Goal: Check status: Check status

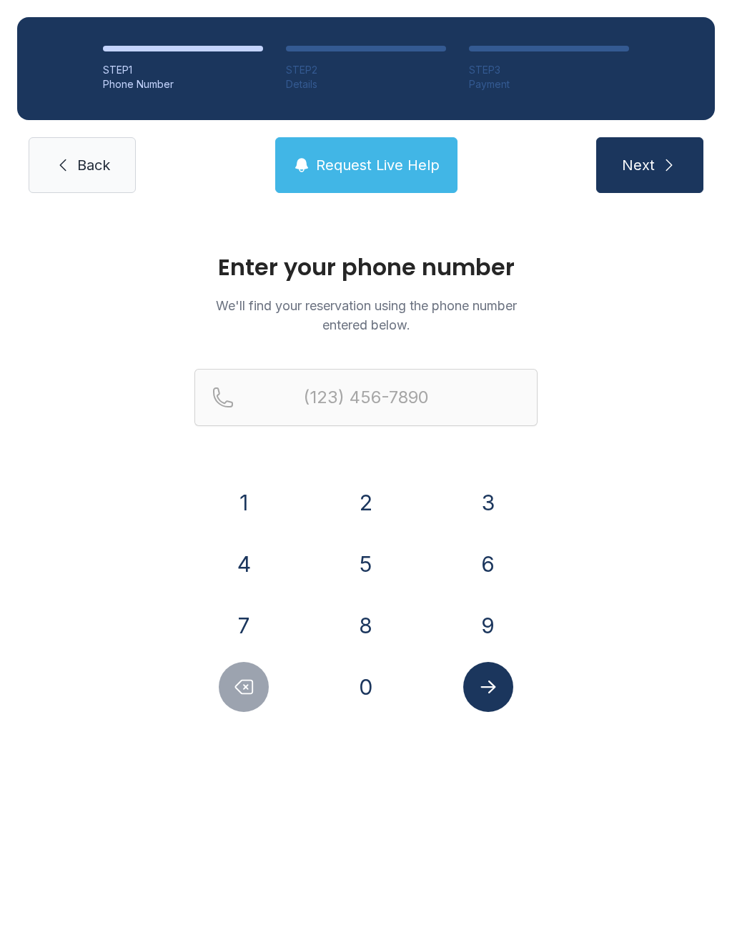
click at [492, 632] on button "9" at bounding box center [488, 625] width 50 height 50
click at [251, 489] on button "1" at bounding box center [244, 502] width 50 height 50
click at [241, 636] on button "7" at bounding box center [244, 625] width 50 height 50
click at [497, 565] on button "6" at bounding box center [488, 564] width 50 height 50
click at [385, 503] on button "2" at bounding box center [366, 502] width 50 height 50
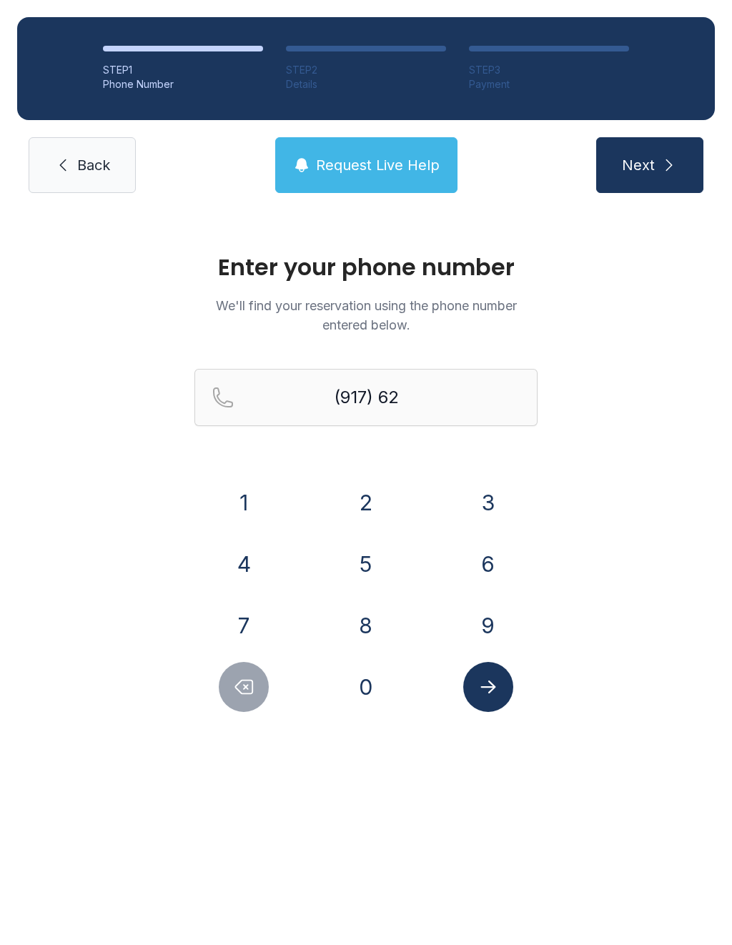
click at [376, 505] on button "2" at bounding box center [366, 502] width 50 height 50
click at [247, 487] on button "1" at bounding box center [244, 502] width 50 height 50
click at [488, 627] on button "9" at bounding box center [488, 625] width 50 height 50
click at [377, 621] on button "8" at bounding box center [366, 625] width 50 height 50
click at [250, 602] on button "7" at bounding box center [244, 625] width 50 height 50
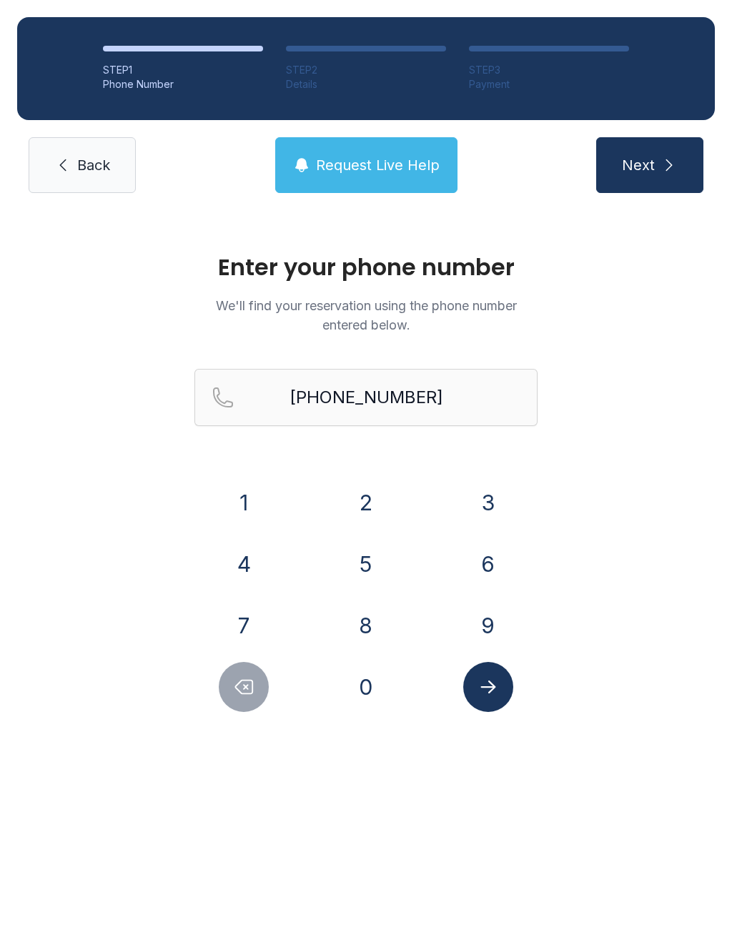
click at [505, 691] on button "Submit lookup form" at bounding box center [488, 687] width 50 height 50
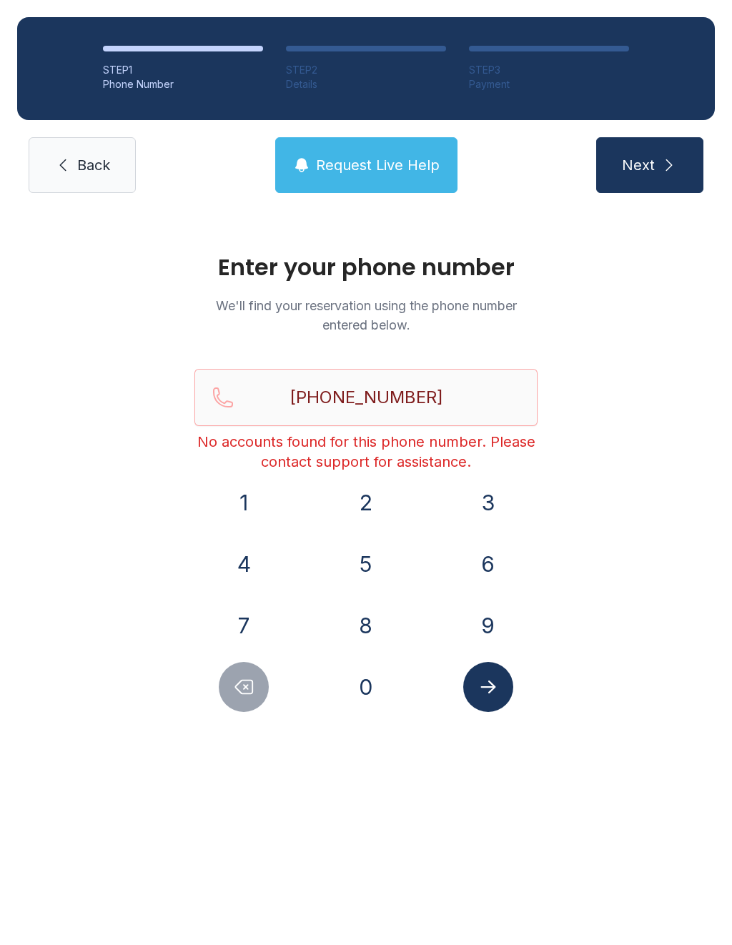
click at [498, 687] on icon "Submit lookup form" at bounding box center [487, 686] width 21 height 21
click at [470, 389] on input "[PHONE_NUMBER]" at bounding box center [365, 397] width 343 height 57
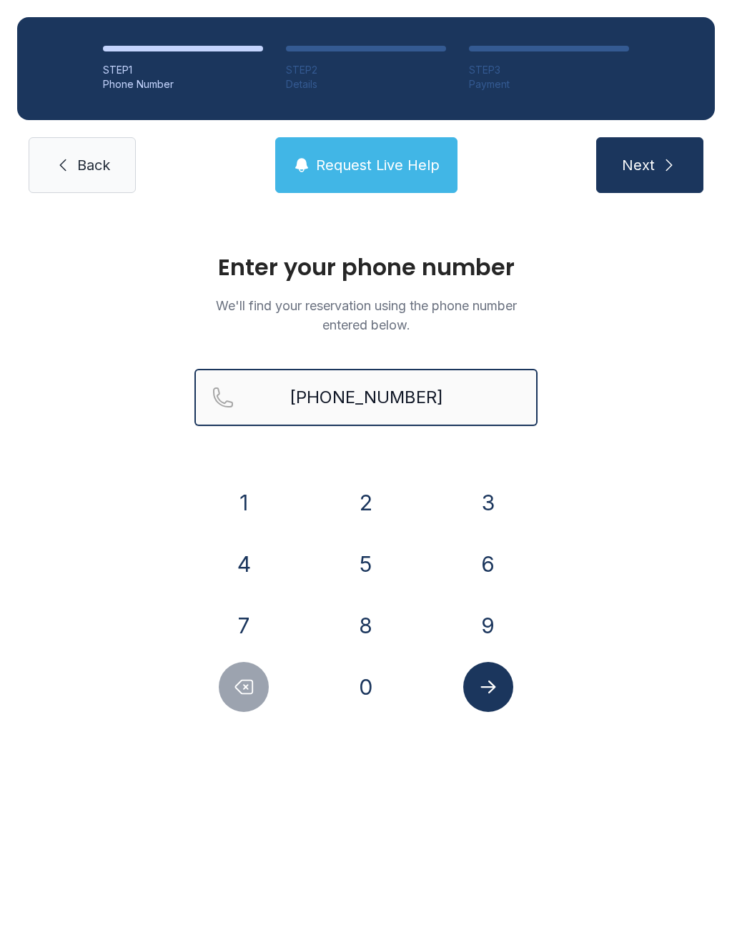
type input "[PHONE_NUMBER]"
click at [649, 165] on button "Next" at bounding box center [649, 165] width 107 height 56
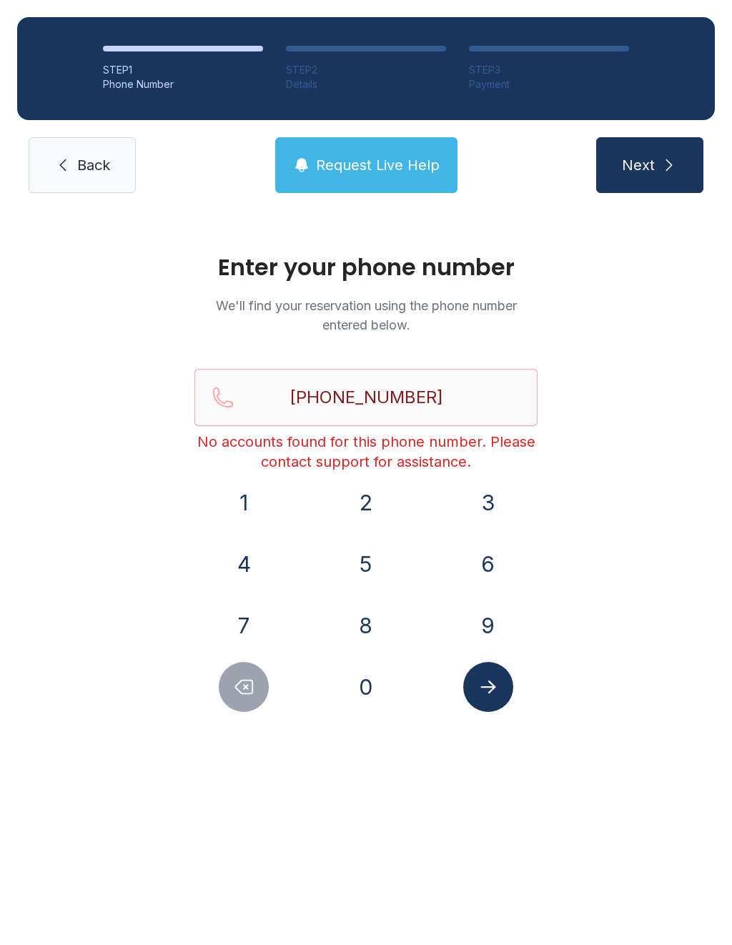
click at [96, 172] on span "Back" at bounding box center [93, 165] width 33 height 20
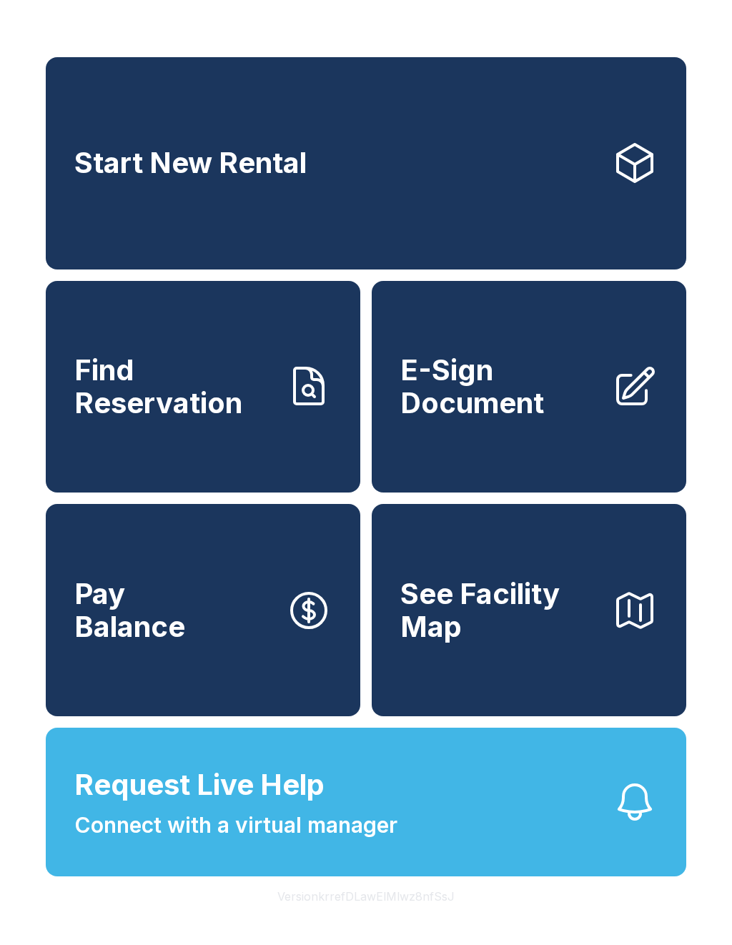
click at [240, 419] on span "Find Reservation" at bounding box center [174, 386] width 200 height 65
